Goal: Task Accomplishment & Management: Complete application form

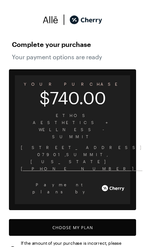
click at [47, 219] on button "Choose My Plan" at bounding box center [72, 227] width 127 height 17
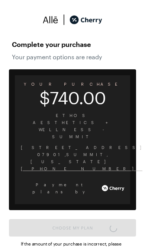
scroll to position [615, 0]
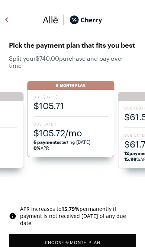
click at [44, 130] on span "$105.72/mo" at bounding box center [71, 133] width 74 height 12
click at [49, 238] on button "Choose 6 -Month Plan" at bounding box center [72, 242] width 127 height 17
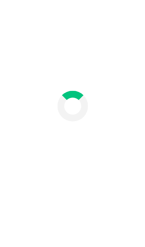
scroll to position [44, 0]
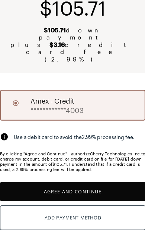
scroll to position [40, 0]
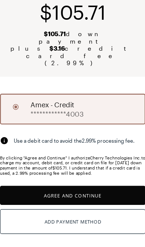
click at [29, 193] on button "Agree and Continue" at bounding box center [72, 201] width 127 height 17
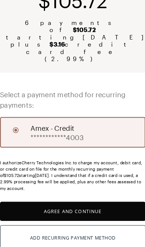
click at [34, 207] on button "Agree and Continue" at bounding box center [72, 215] width 127 height 17
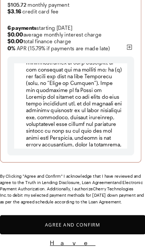
scroll to position [113, 0]
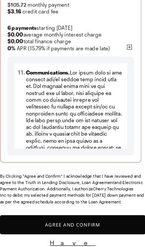
click at [36, 224] on button "Agree and Confirm" at bounding box center [72, 227] width 127 height 17
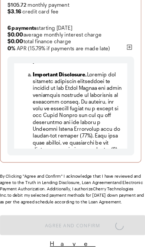
scroll to position [3748, 0]
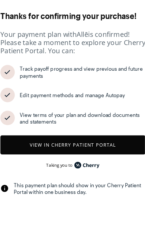
scroll to position [962, 0]
